Goal: Navigation & Orientation: Find specific page/section

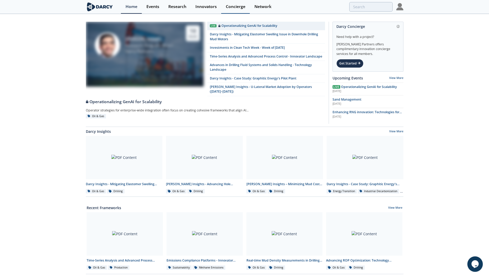
click at [233, 6] on div "Concierge" at bounding box center [236, 7] width 20 height 4
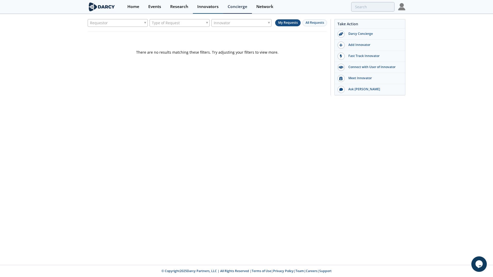
click at [202, 7] on div "Innovators" at bounding box center [207, 7] width 21 height 4
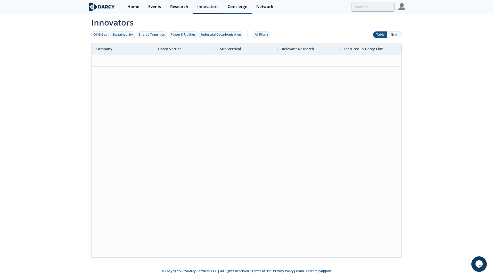
click at [233, 9] on div "Concierge" at bounding box center [238, 7] width 20 height 4
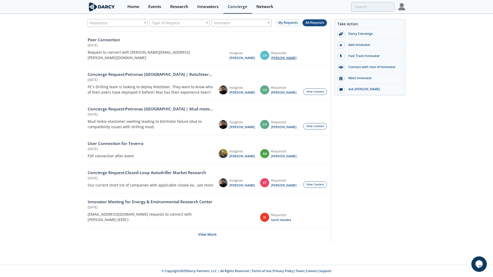
click at [277, 56] on span "[PERSON_NAME]" at bounding box center [284, 58] width 26 height 5
